Goal: Task Accomplishment & Management: Manage account settings

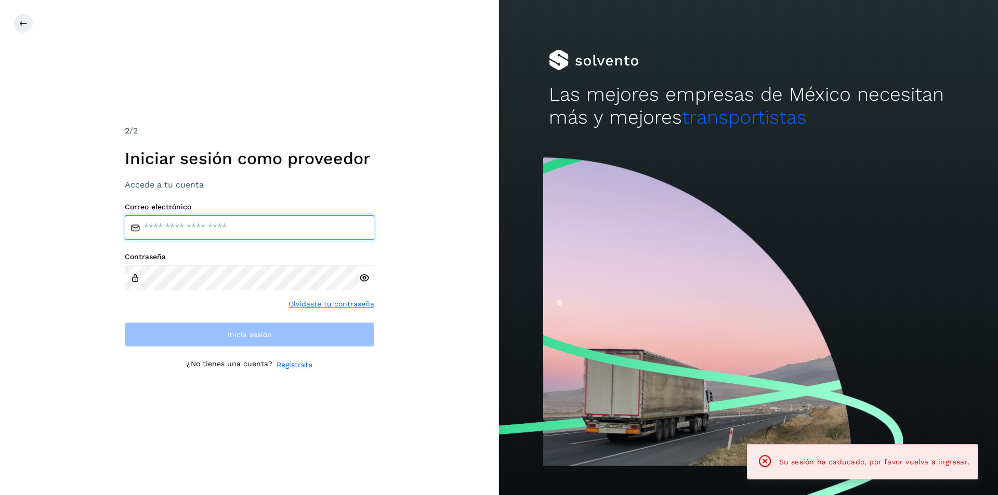
click at [238, 228] on input "email" at bounding box center [249, 227] width 249 height 25
type input "**********"
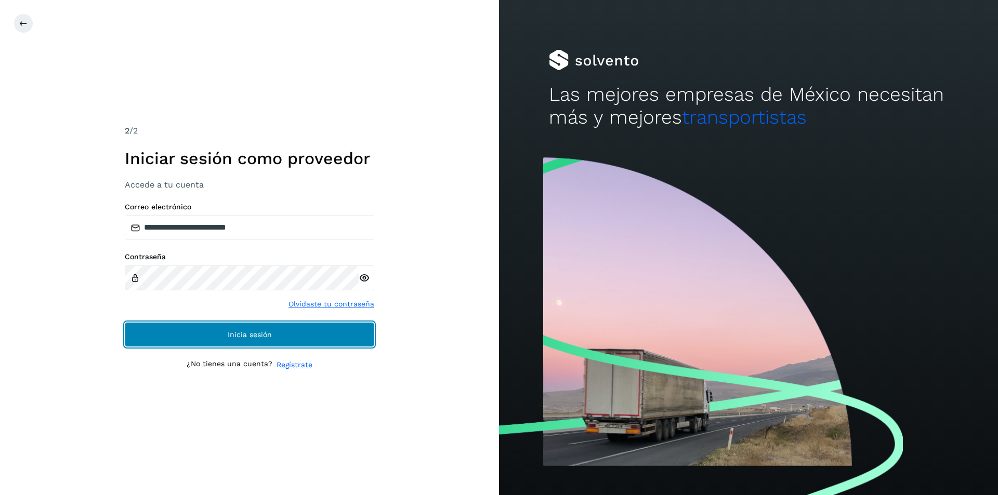
drag, startPoint x: 263, startPoint y: 334, endPoint x: 260, endPoint y: 328, distance: 6.3
click at [262, 332] on span "Inicia sesión" at bounding box center [250, 334] width 44 height 7
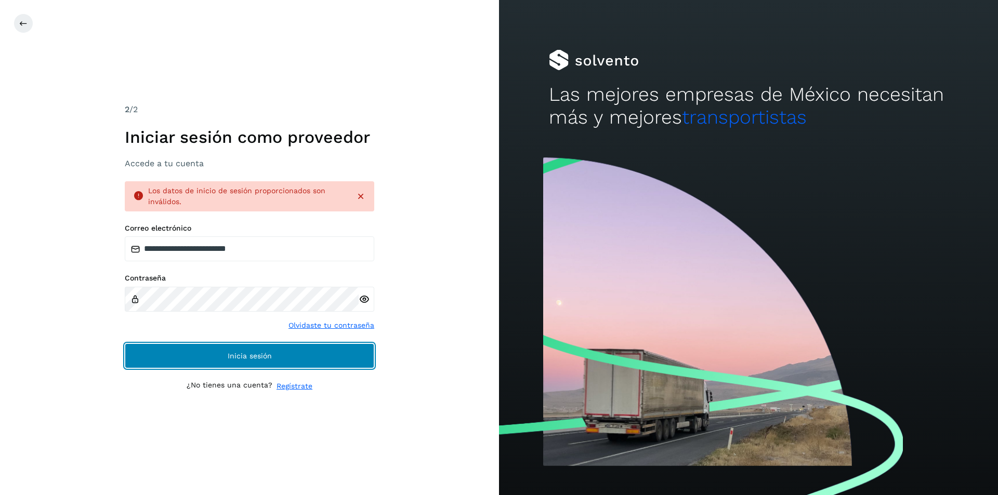
click at [312, 345] on button "Inicia sesión" at bounding box center [249, 355] width 249 height 25
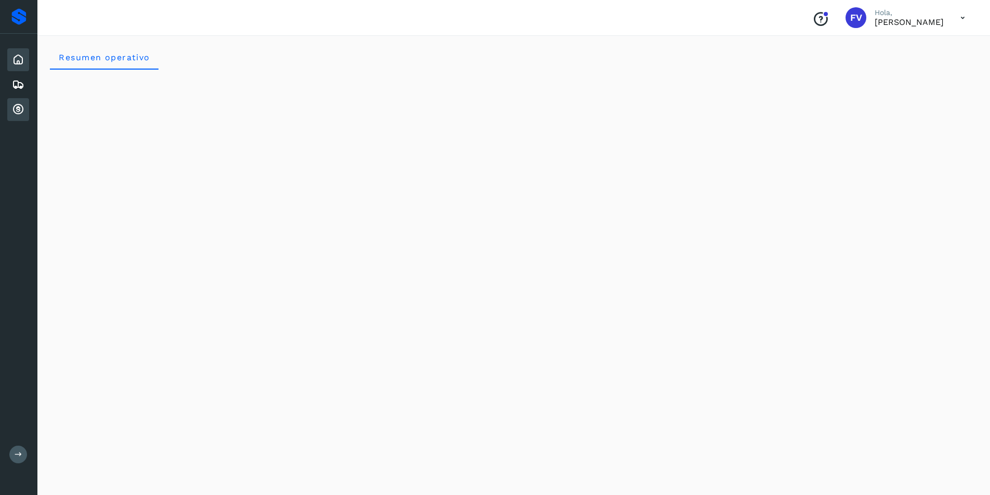
click at [22, 112] on icon at bounding box center [18, 109] width 12 height 12
